Goal: Transaction & Acquisition: Purchase product/service

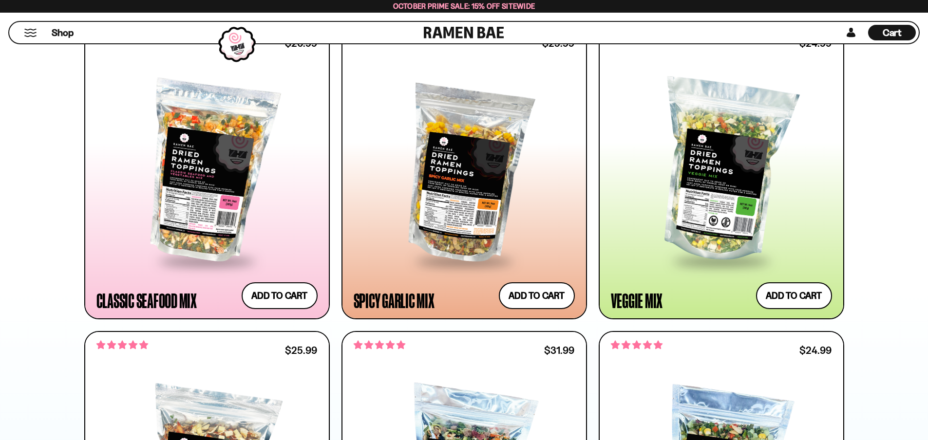
scroll to position [584, 0]
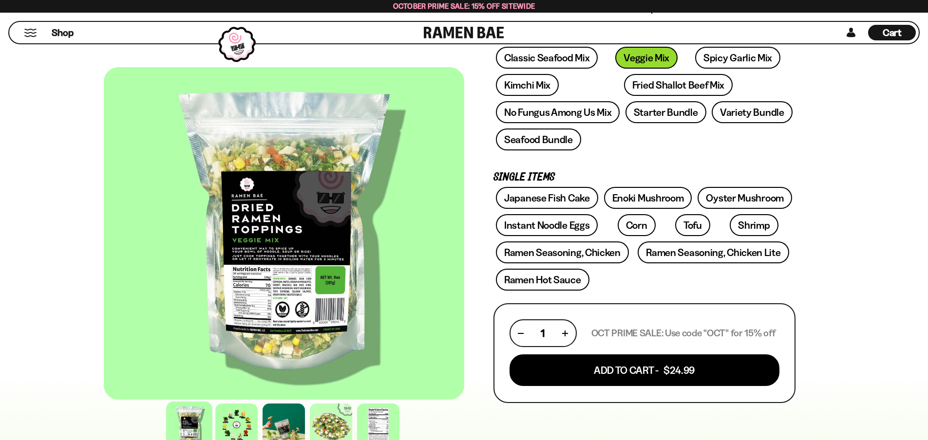
scroll to position [146, 0]
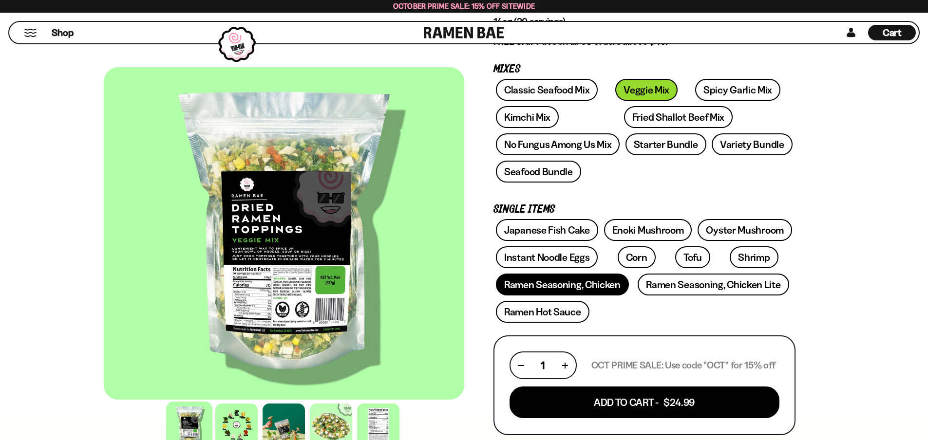
click at [554, 290] on link "Ramen Seasoning, Chicken" at bounding box center [562, 285] width 133 height 22
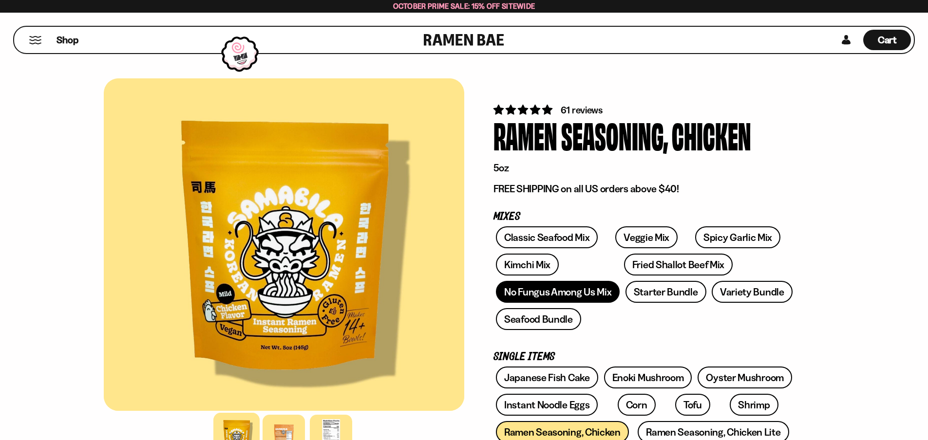
click at [572, 296] on link "No Fungus Among Us Mix" at bounding box center [558, 292] width 124 height 22
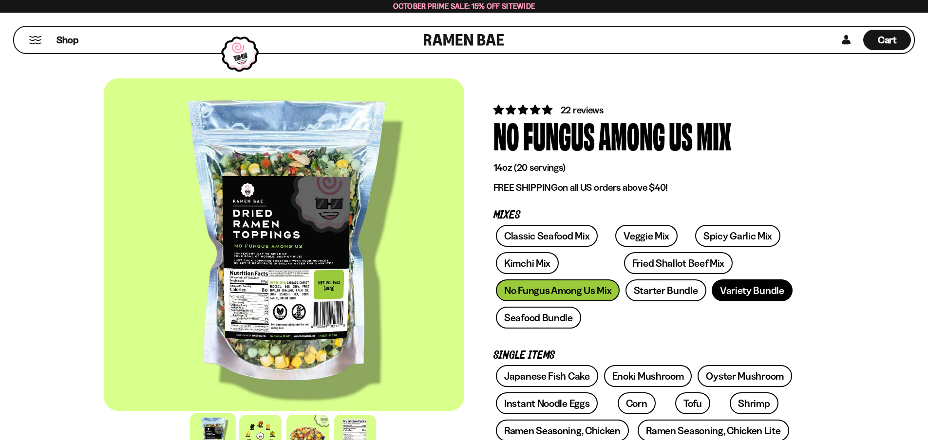
click at [732, 292] on link "Variety Bundle" at bounding box center [751, 291] width 81 height 22
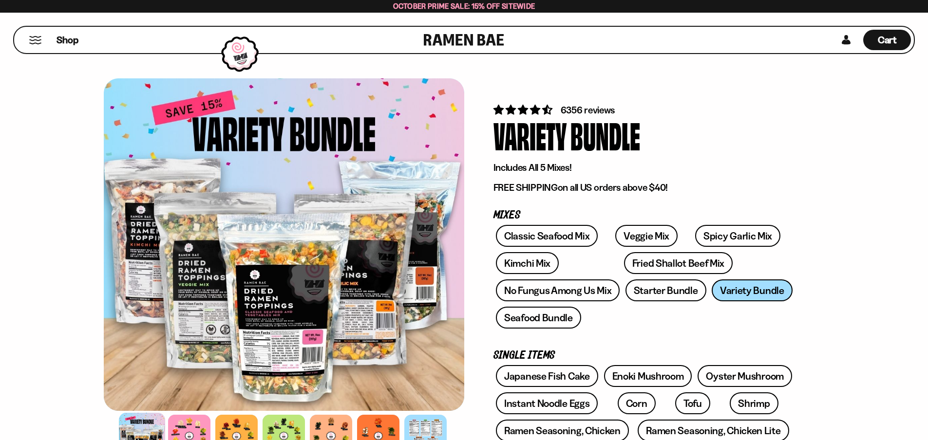
scroll to position [97, 0]
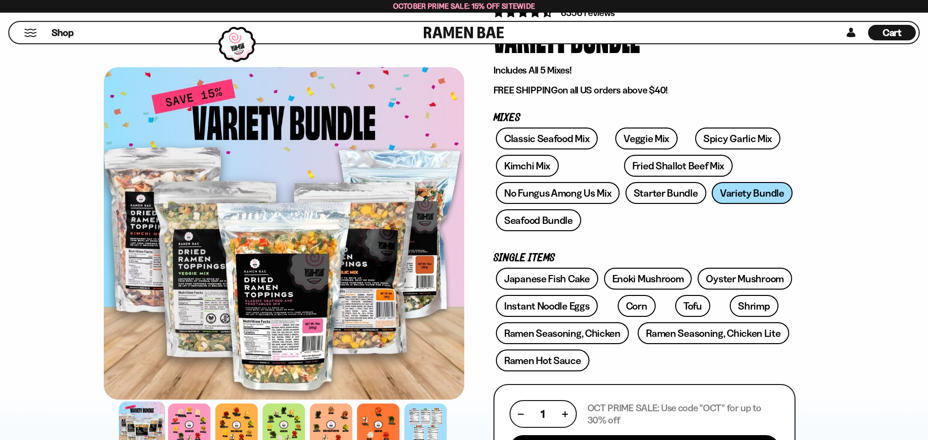
click at [137, 422] on div at bounding box center [142, 425] width 46 height 46
click at [187, 418] on div at bounding box center [189, 425] width 46 height 46
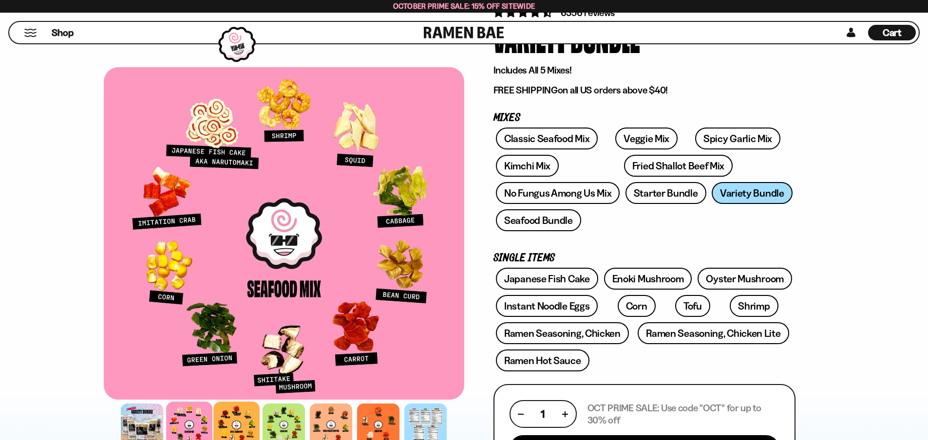
click at [221, 417] on div at bounding box center [236, 425] width 46 height 46
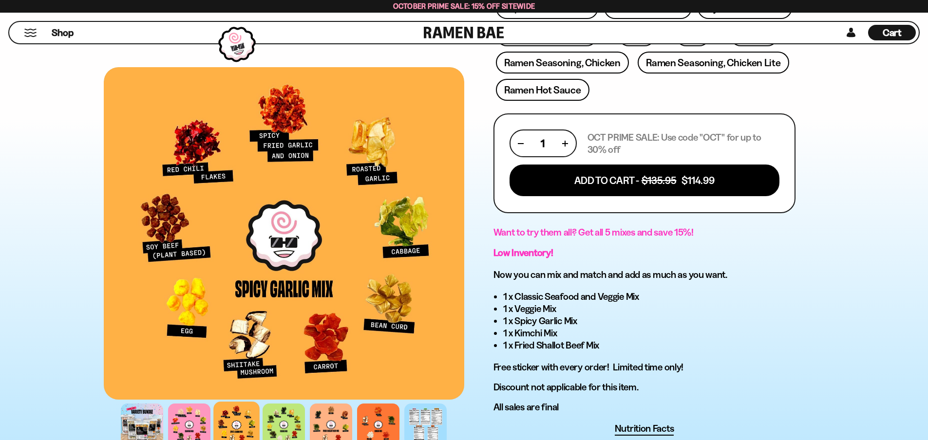
scroll to position [390, 0]
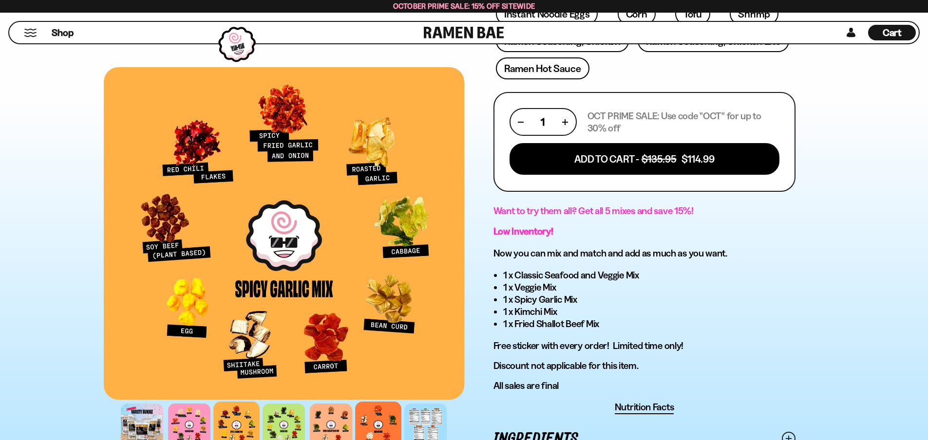
click at [376, 432] on div at bounding box center [378, 425] width 46 height 46
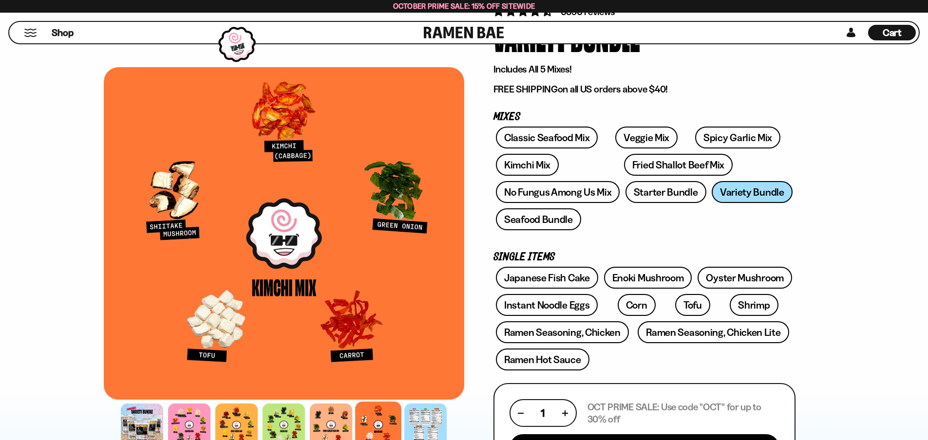
scroll to position [97, 0]
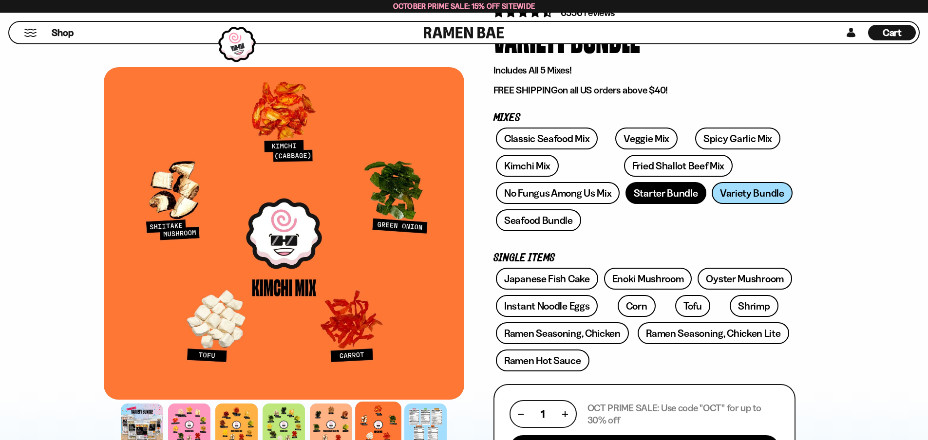
click at [653, 195] on link "Starter Bundle" at bounding box center [665, 193] width 81 height 22
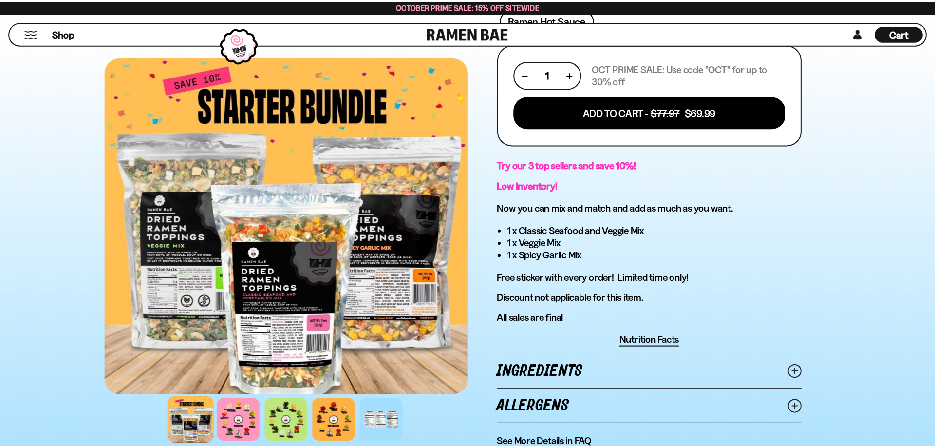
scroll to position [390, 0]
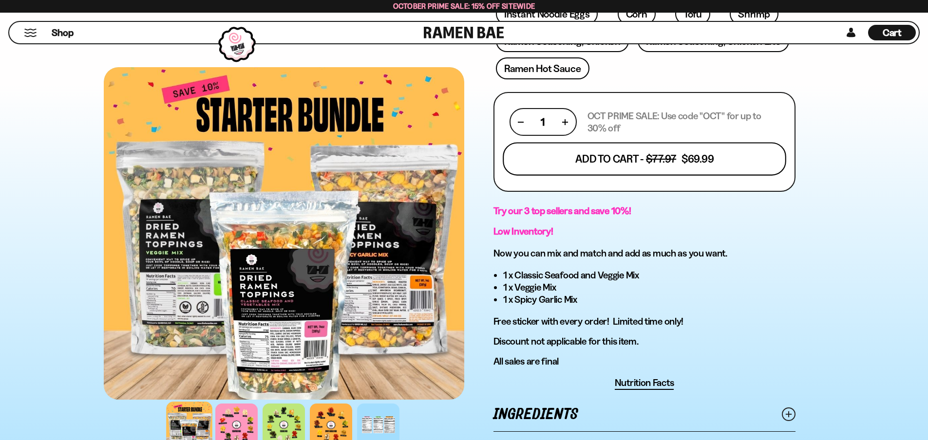
click at [639, 161] on button "Add To Cart - $77.97 $69.99" at bounding box center [644, 159] width 283 height 33
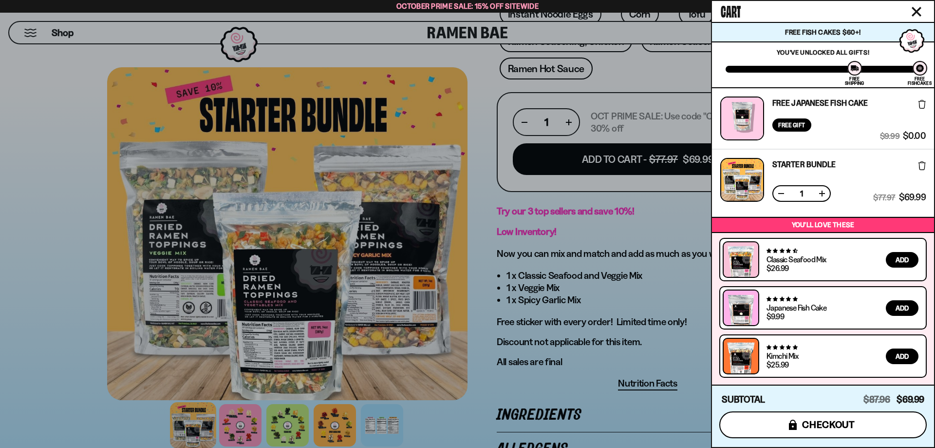
click at [820, 423] on span "checkout" at bounding box center [828, 424] width 53 height 11
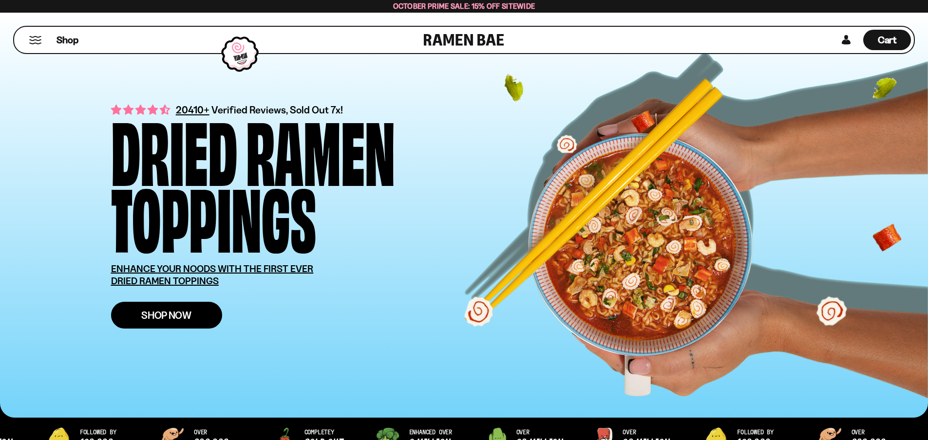
click at [156, 313] on span "Shop Now" at bounding box center [166, 315] width 50 height 10
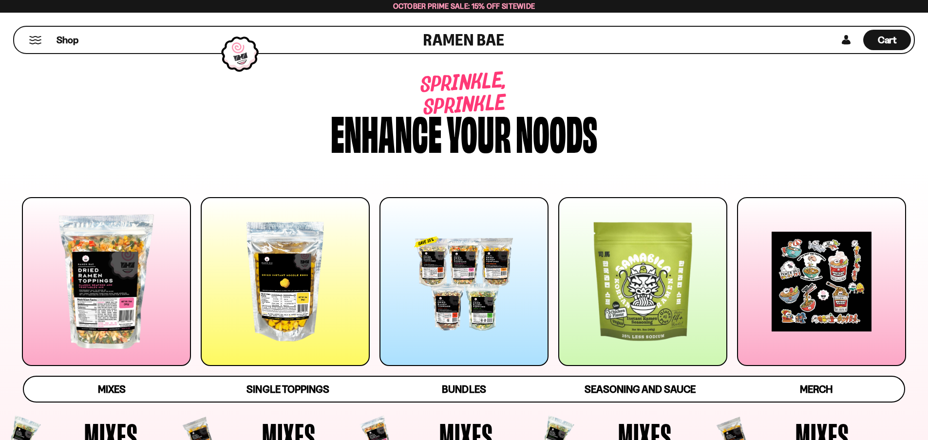
click at [448, 306] on div at bounding box center [463, 281] width 169 height 169
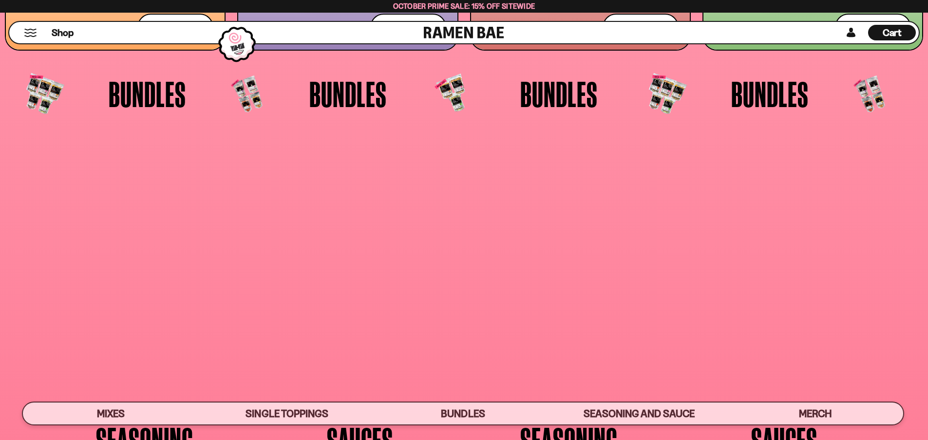
scroll to position [2542, 0]
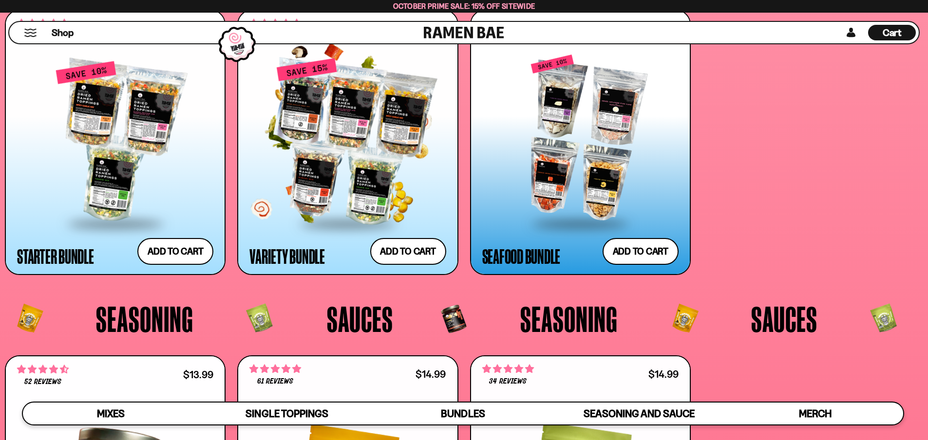
click at [327, 180] on div at bounding box center [347, 141] width 196 height 163
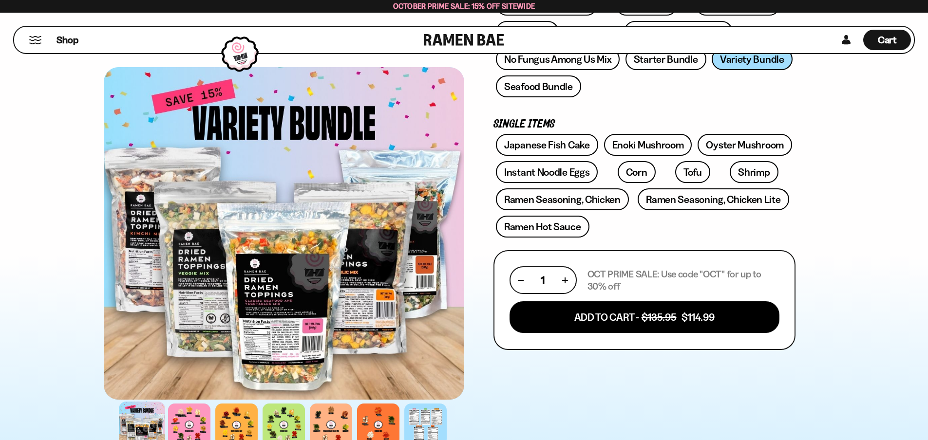
scroll to position [243, 0]
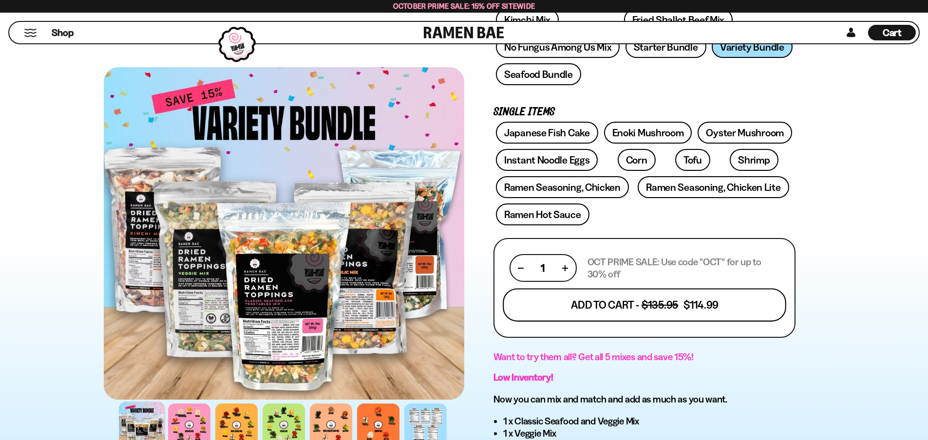
click at [646, 306] on button "Add To Cart - $135.95 $114.99" at bounding box center [644, 305] width 283 height 33
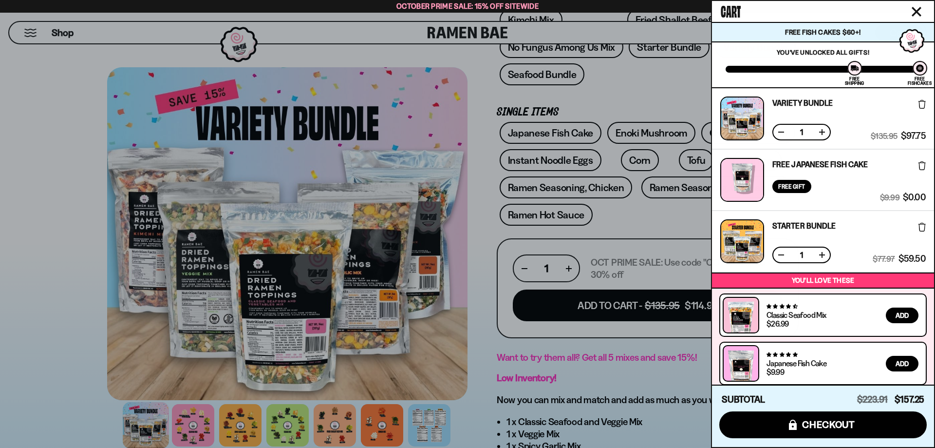
click at [918, 226] on icon at bounding box center [921, 227] width 7 height 9
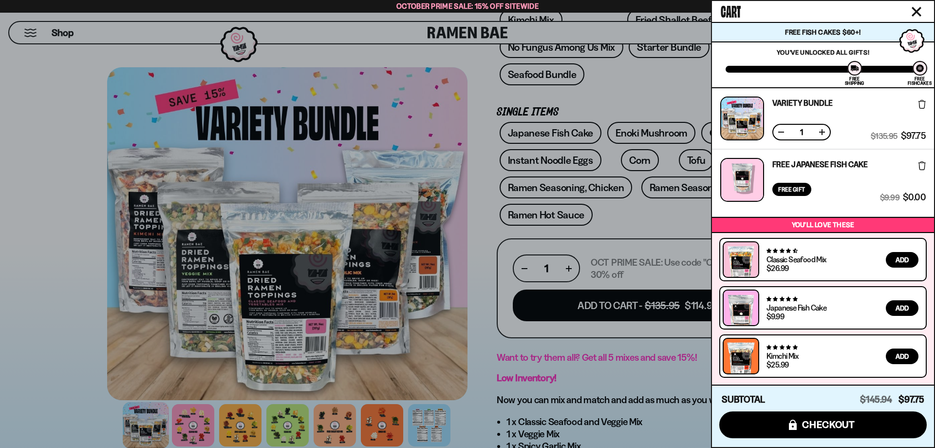
click at [191, 420] on div at bounding box center [467, 224] width 935 height 448
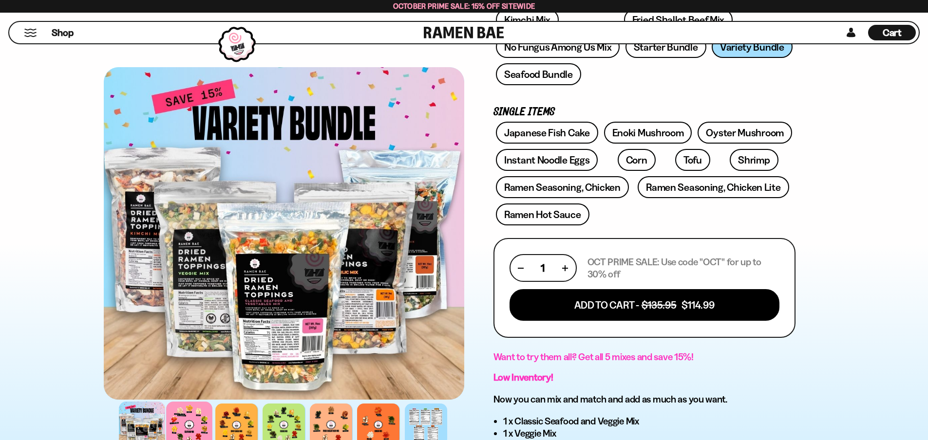
click at [191, 423] on div at bounding box center [189, 425] width 46 height 46
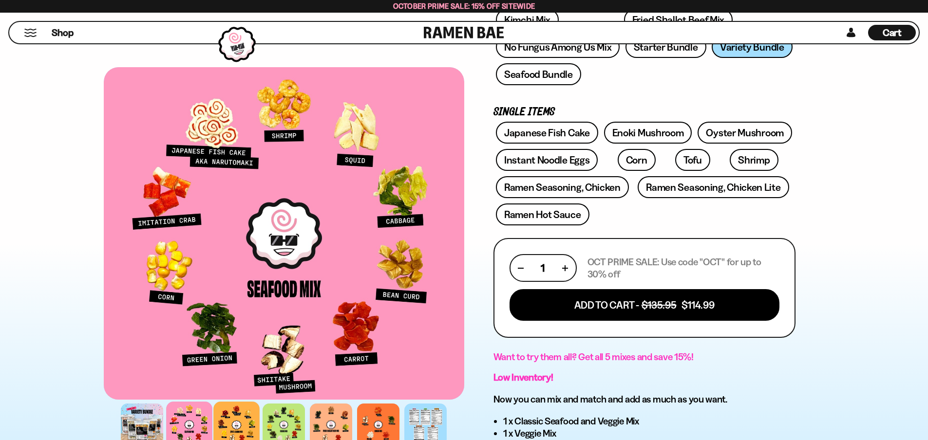
click at [239, 427] on div at bounding box center [236, 425] width 46 height 46
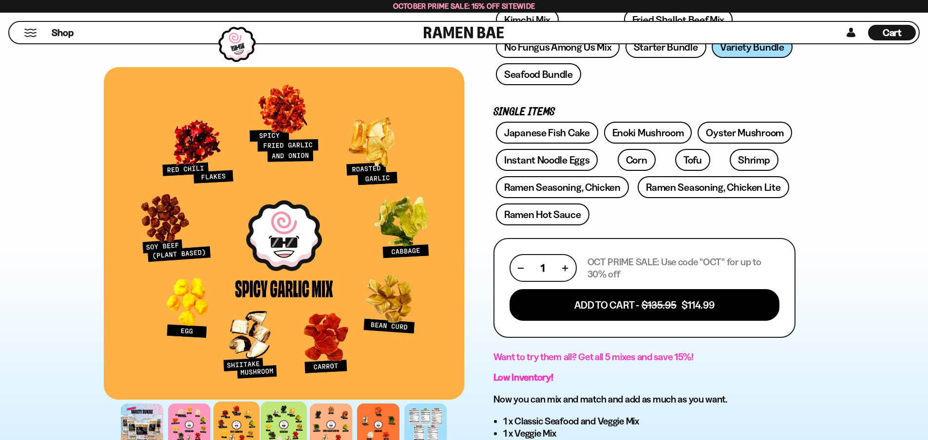
click at [284, 424] on div at bounding box center [284, 425] width 46 height 46
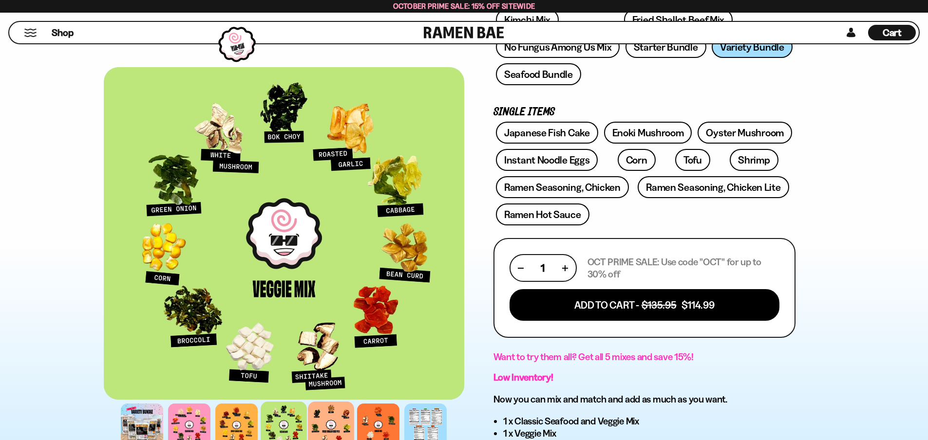
click at [335, 424] on div at bounding box center [331, 425] width 46 height 46
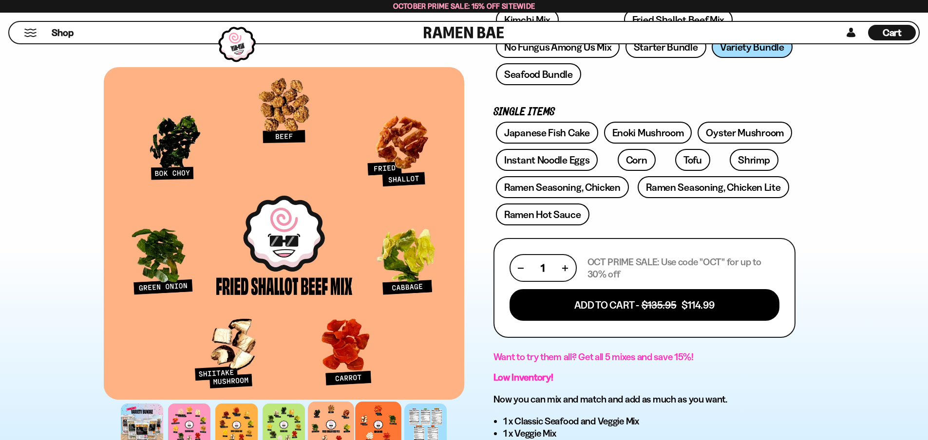
click at [375, 427] on div at bounding box center [378, 425] width 46 height 46
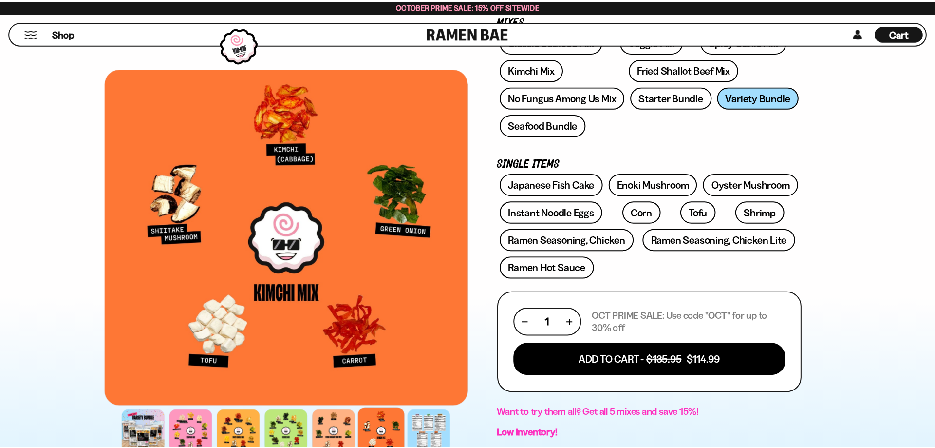
scroll to position [146, 0]
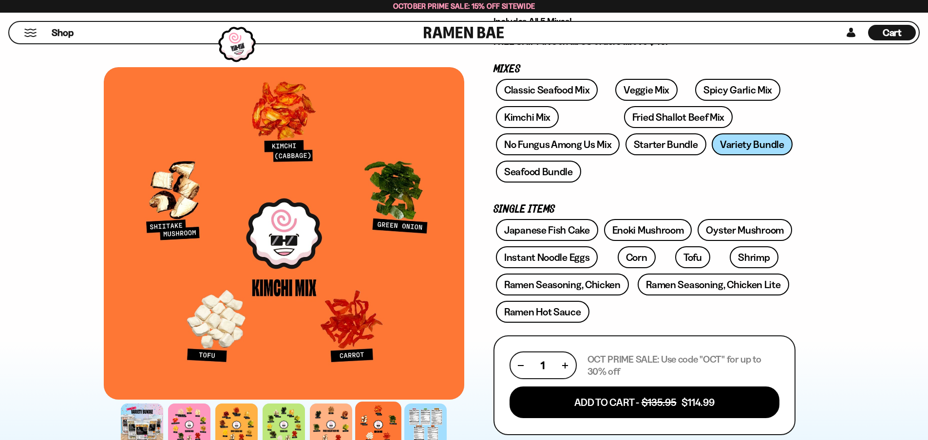
click at [896, 31] on span "Cart" at bounding box center [891, 33] width 19 height 12
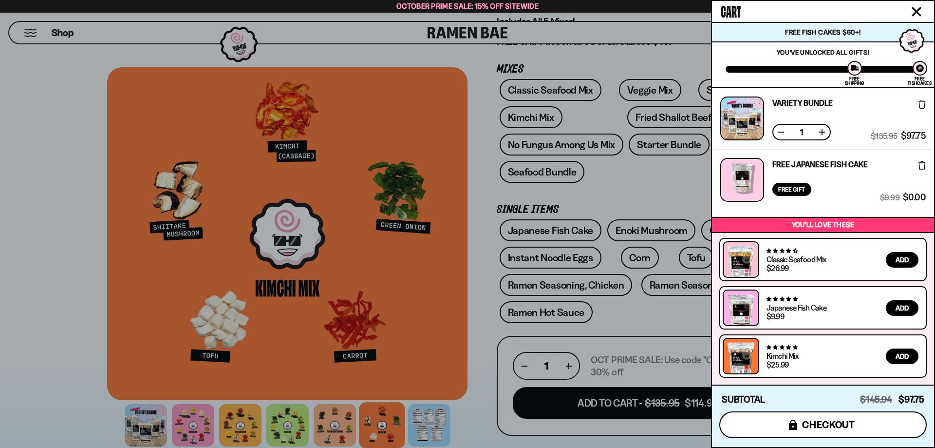
click at [821, 429] on span "checkout" at bounding box center [828, 424] width 53 height 11
